Goal: Task Accomplishment & Management: Manage account settings

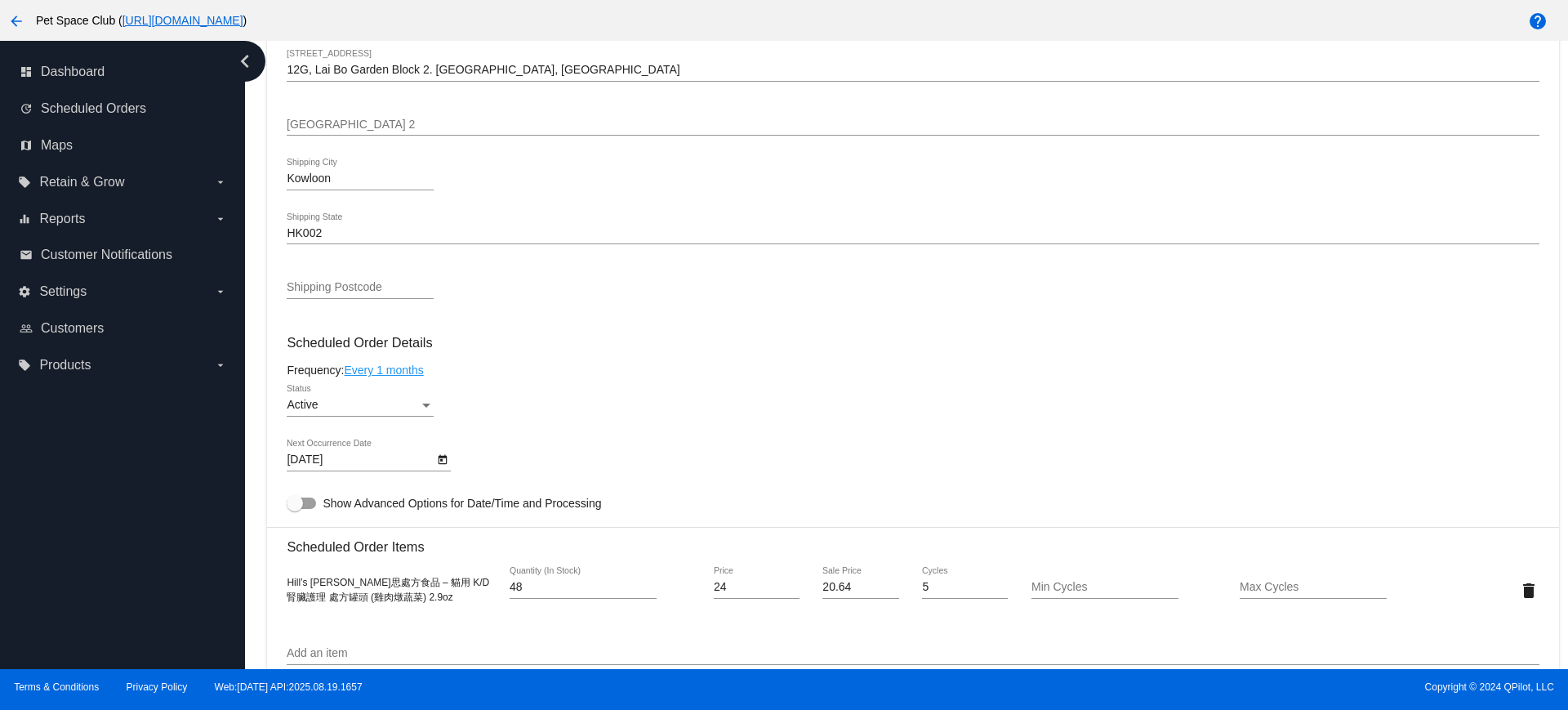
scroll to position [796, 0]
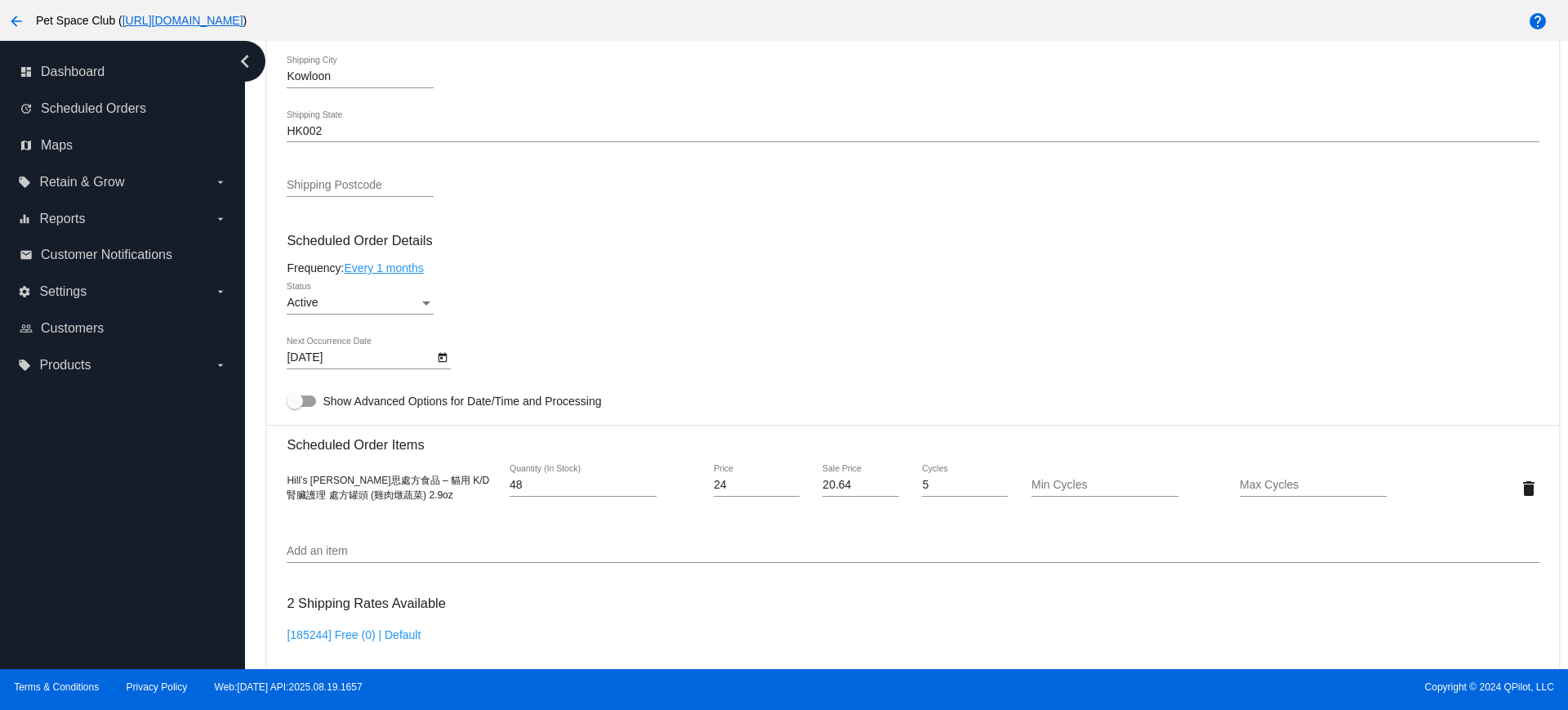
drag, startPoint x: 1471, startPoint y: 271, endPoint x: 1473, endPoint y: 259, distance: 12.2
click at [1471, 271] on div "Frequency: Every 1 months" at bounding box center [912, 268] width 1252 height 13
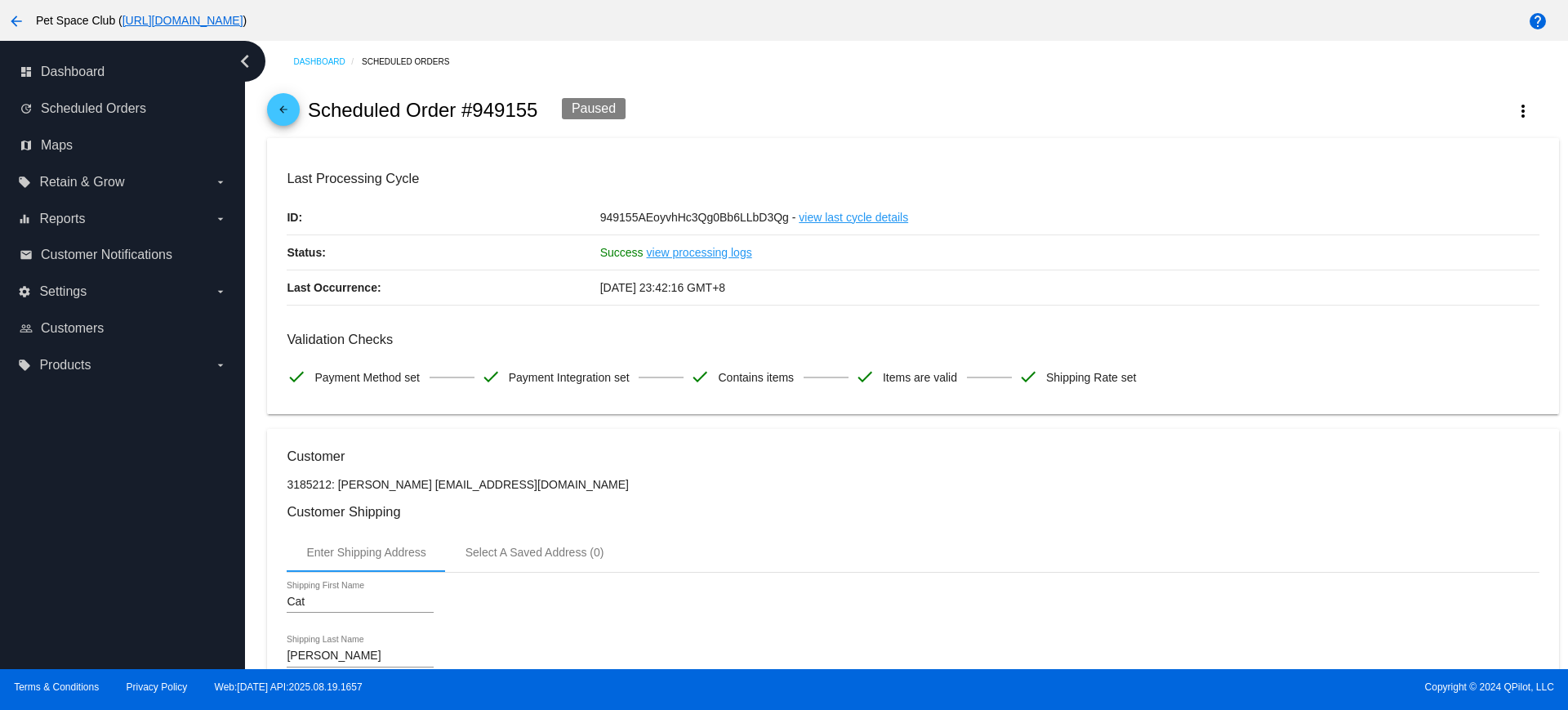
scroll to position [816, 0]
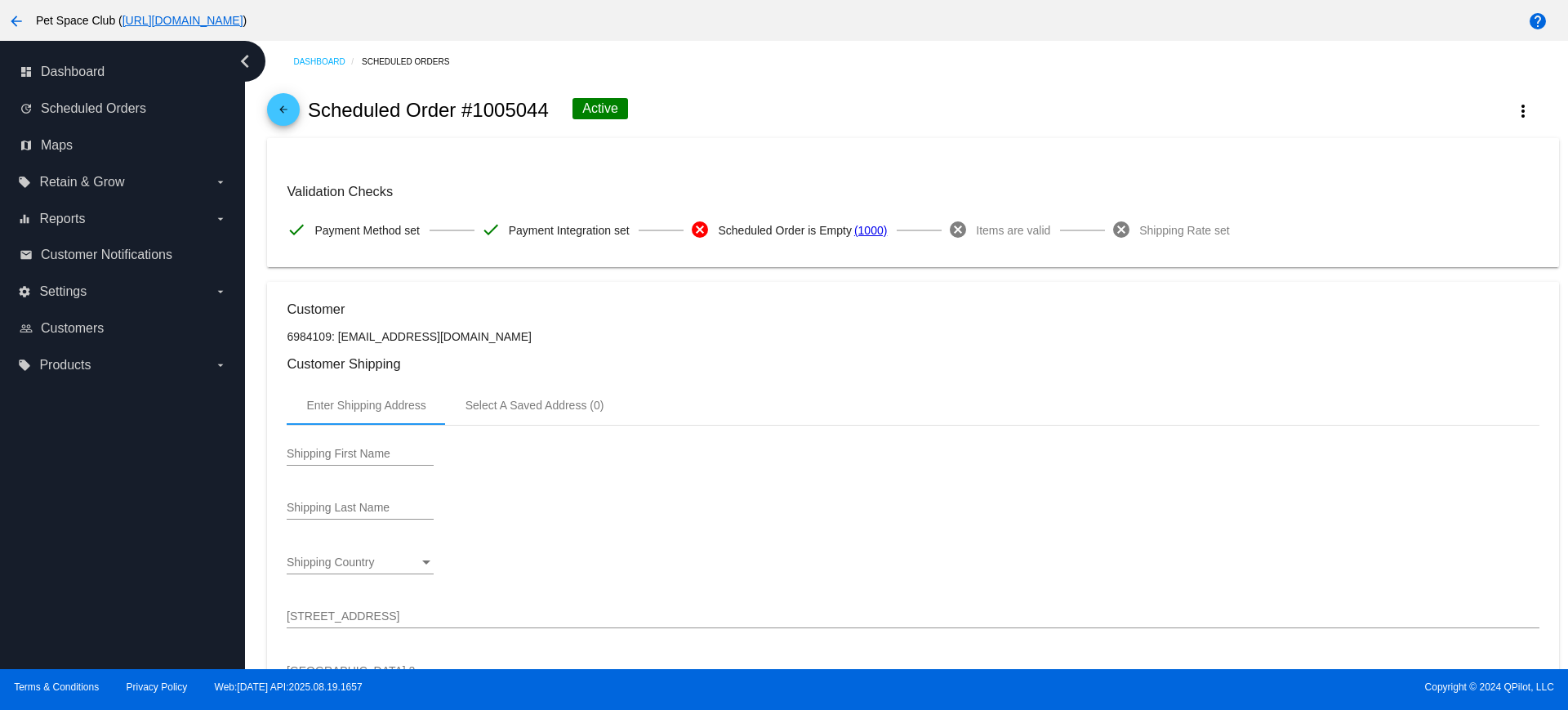
scroll to position [103, 0]
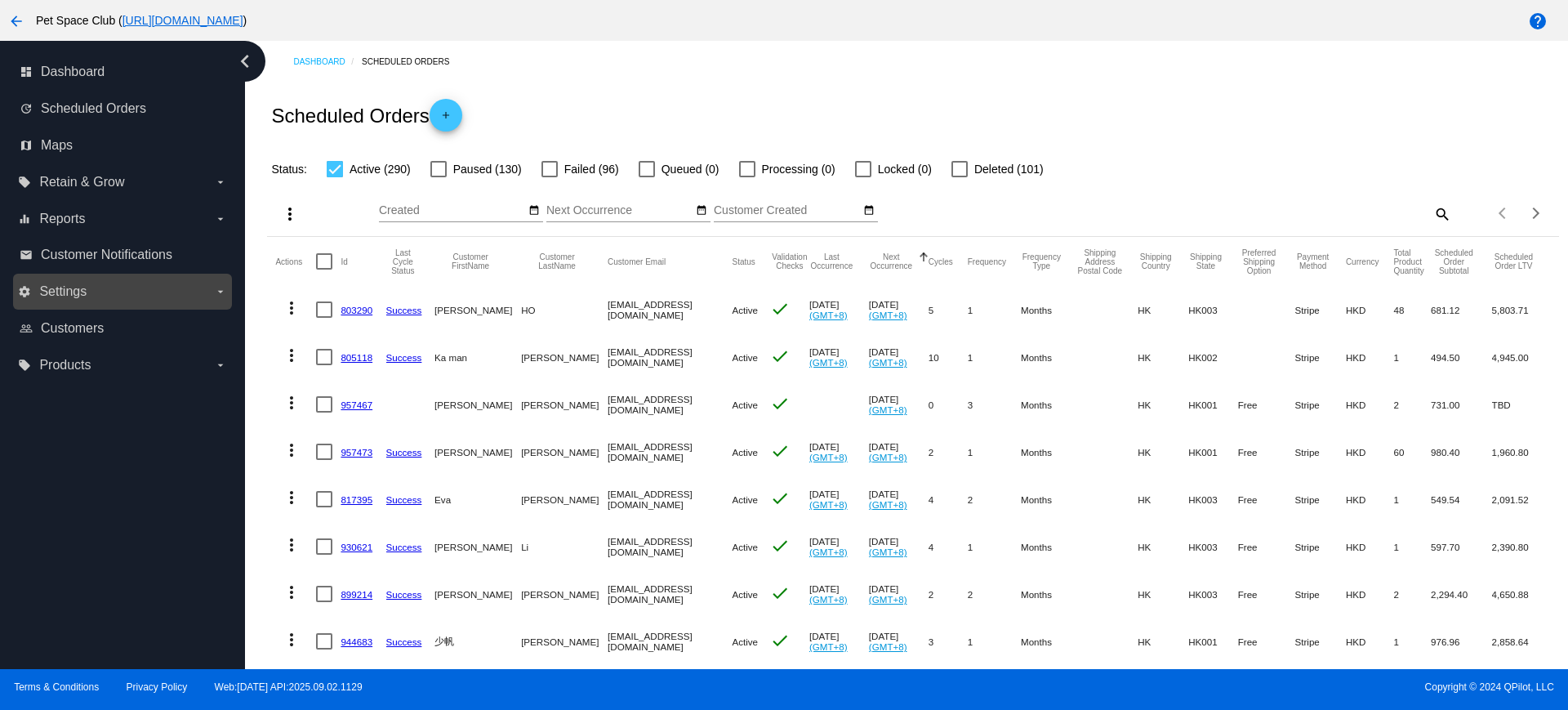
click at [64, 287] on span "Settings" at bounding box center [63, 291] width 47 height 15
click at [0, 0] on input "settings Settings arrow_drop_down" at bounding box center [0, 0] width 0 height 0
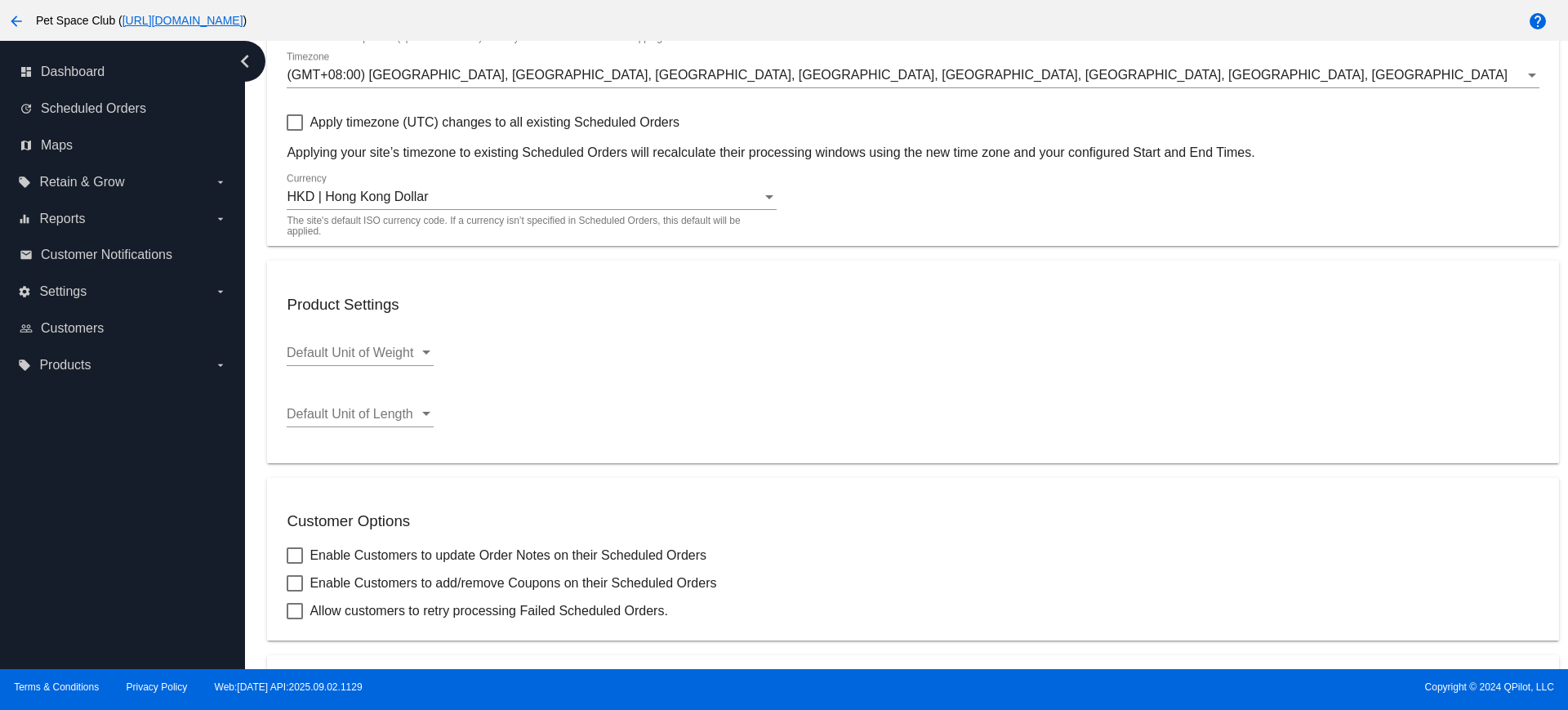
scroll to position [95, 0]
